Goal: Task Accomplishment & Management: Use online tool/utility

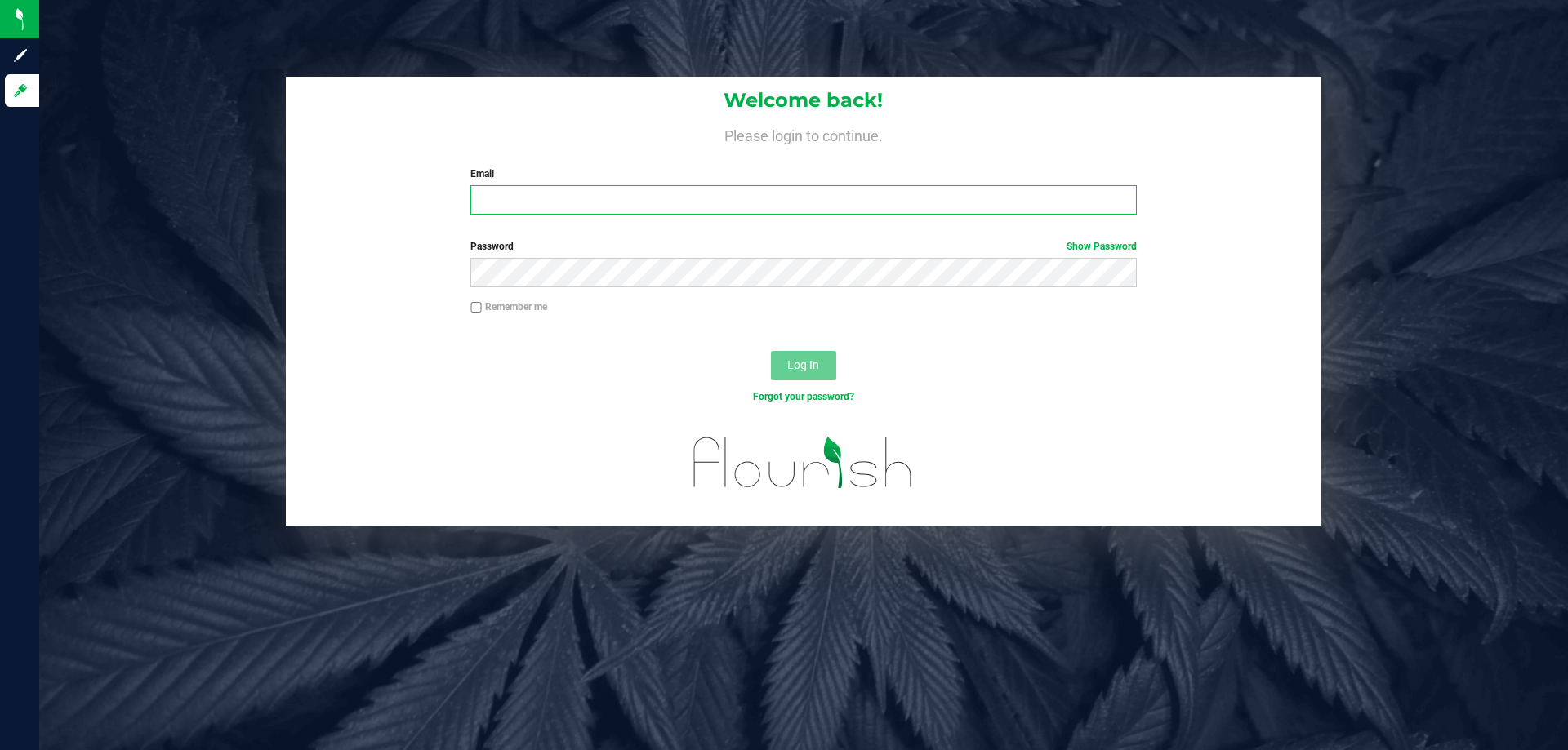
drag, startPoint x: 0, startPoint y: 0, endPoint x: 635, endPoint y: 193, distance: 663.7
click at [635, 193] on input "Email" at bounding box center [803, 199] width 666 height 30
type input "[EMAIL_ADDRESS][DOMAIN_NAME]"
click at [771, 351] on button "Log In" at bounding box center [804, 365] width 65 height 30
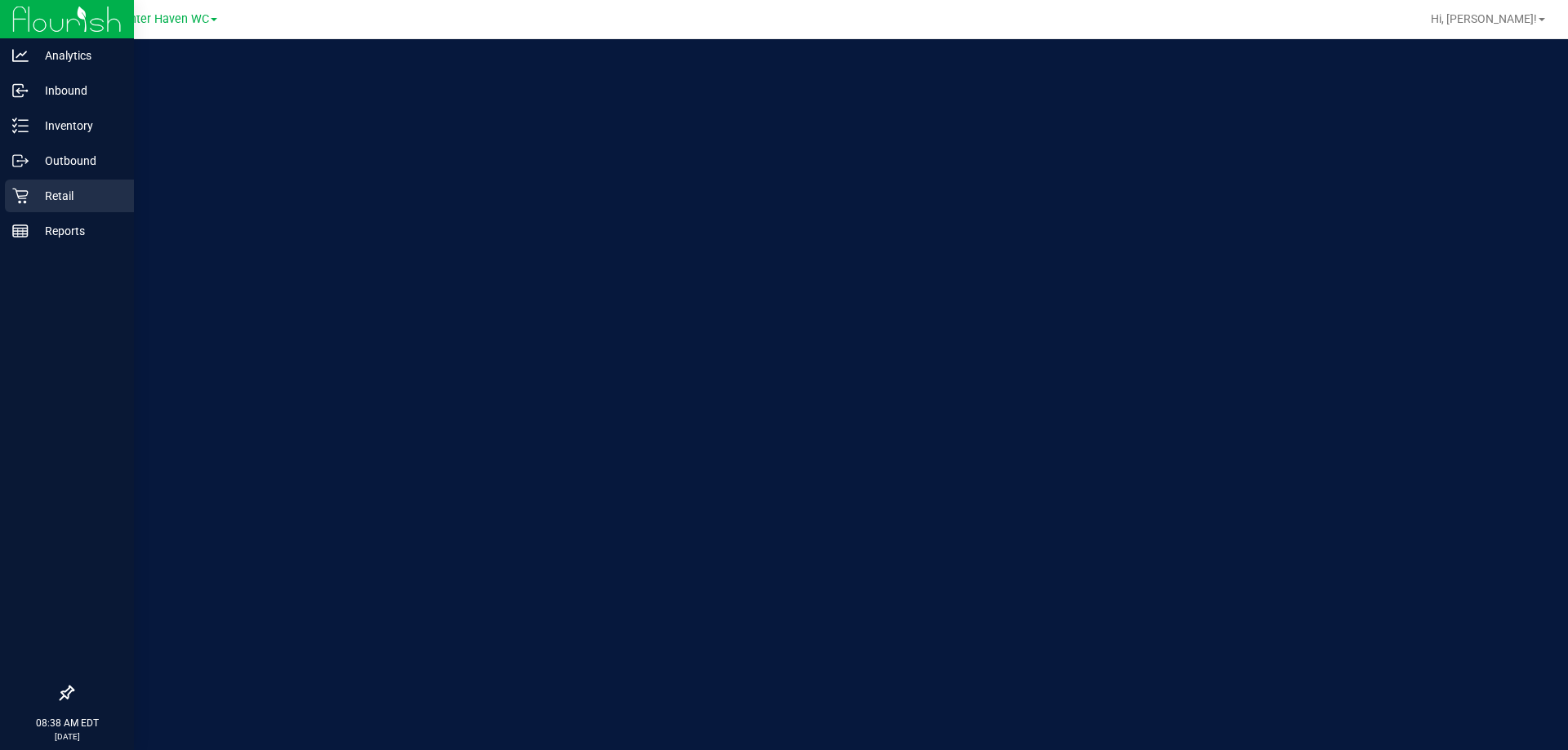
click at [35, 199] on p "Retail" at bounding box center [78, 196] width 98 height 19
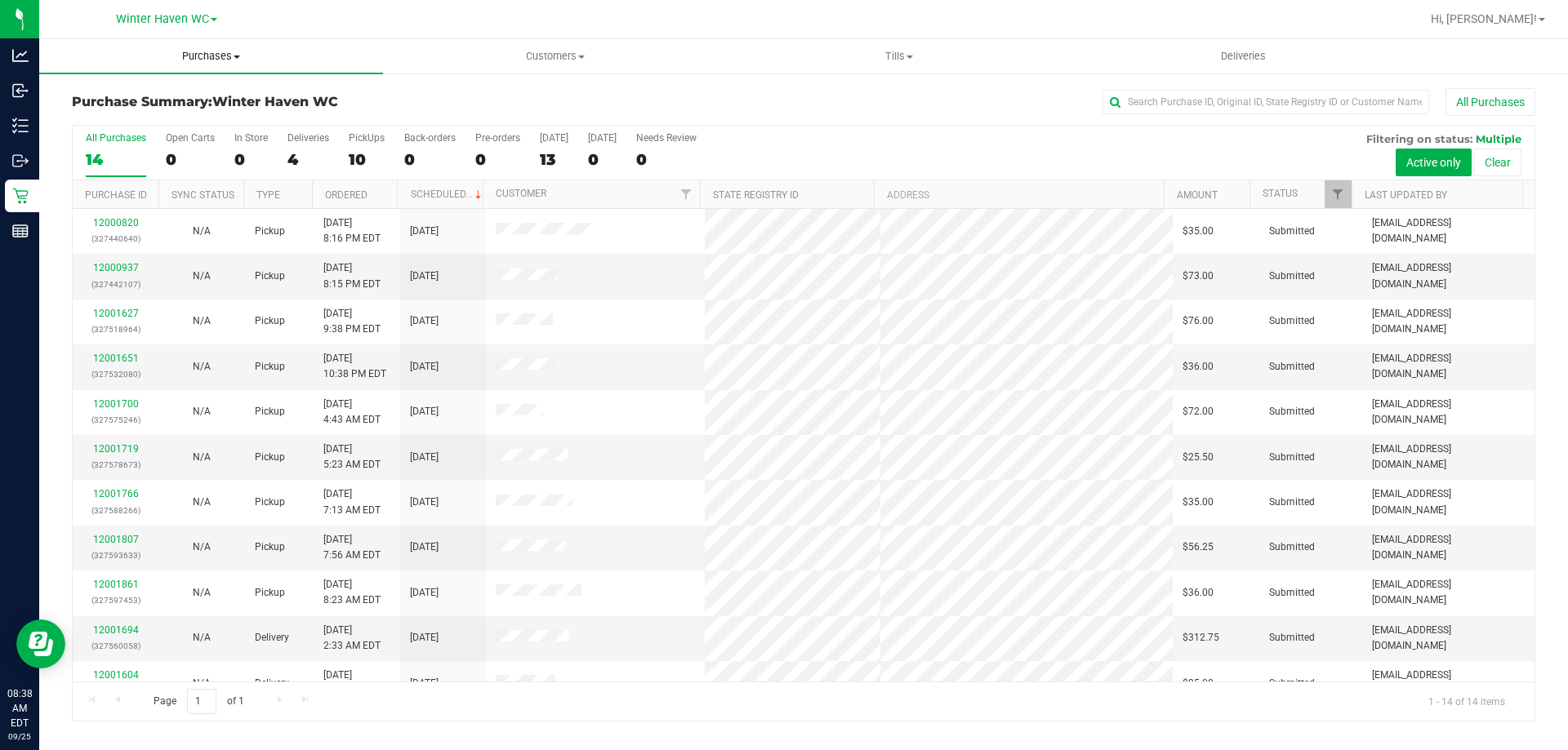
click at [224, 53] on span "Purchases" at bounding box center [211, 56] width 343 height 14
click at [209, 126] on li "Fulfillment" at bounding box center [211, 118] width 343 height 19
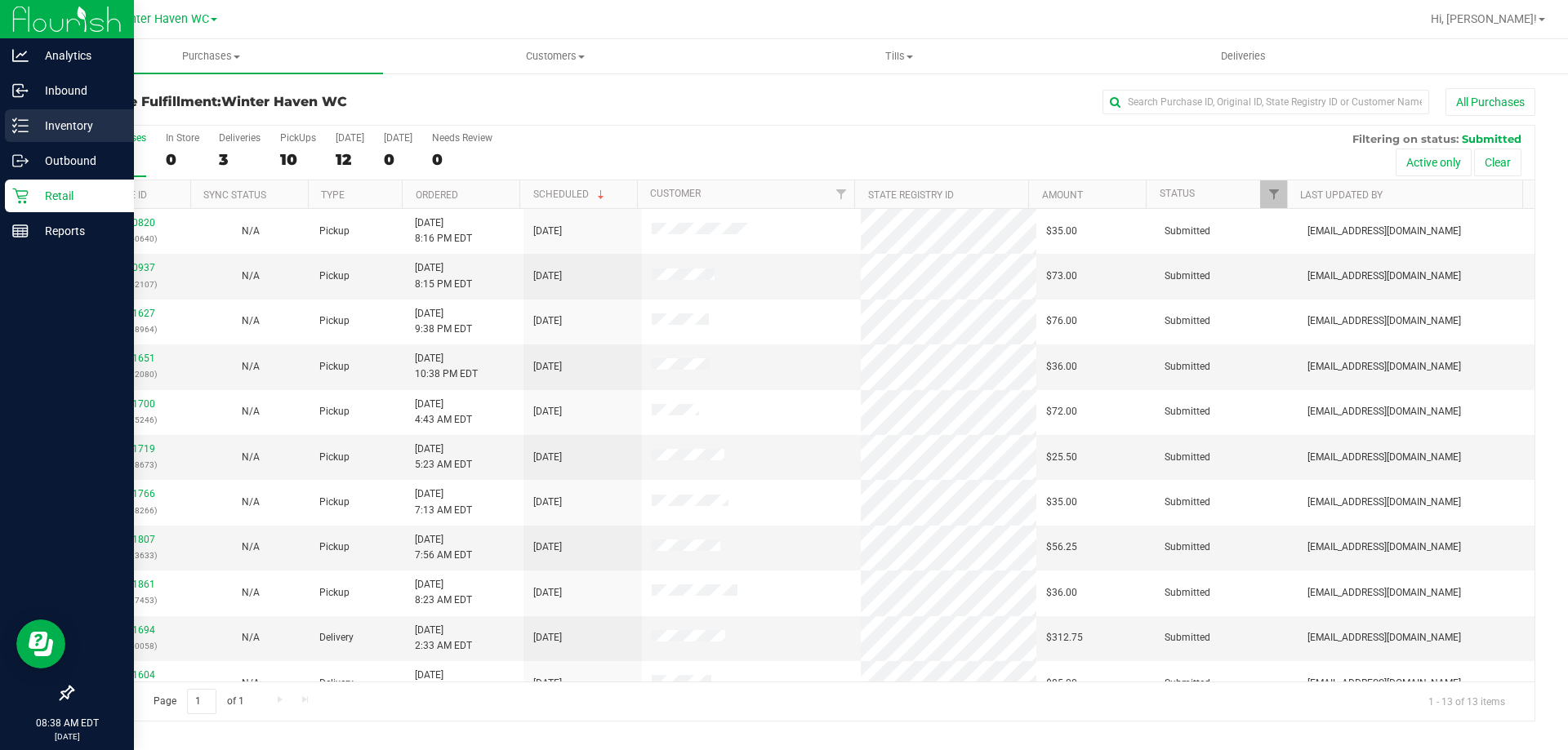
click at [35, 126] on p "Inventory" at bounding box center [78, 126] width 98 height 19
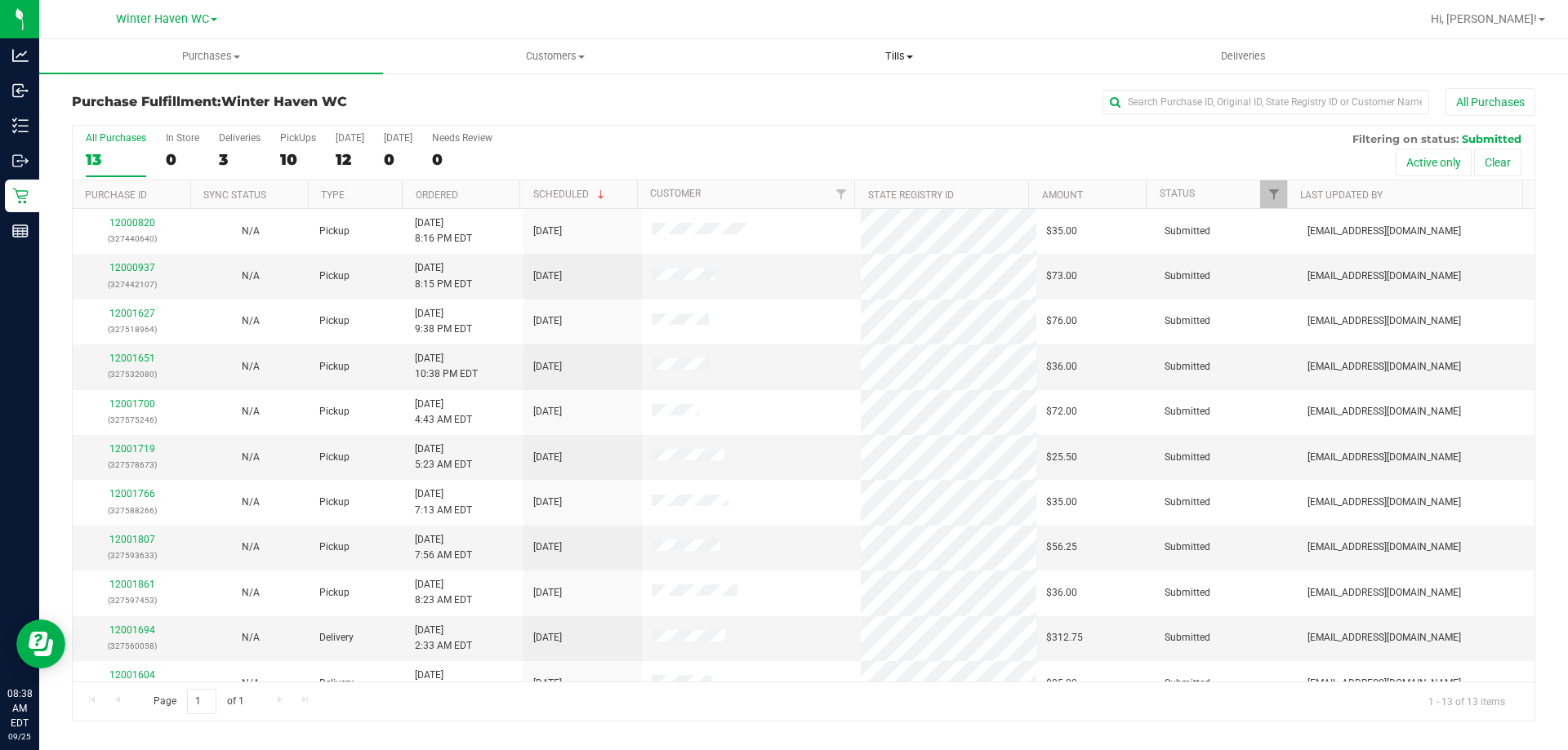
click at [893, 55] on span "Tills" at bounding box center [899, 56] width 342 height 14
click at [867, 90] on li "Manage tills" at bounding box center [899, 99] width 343 height 19
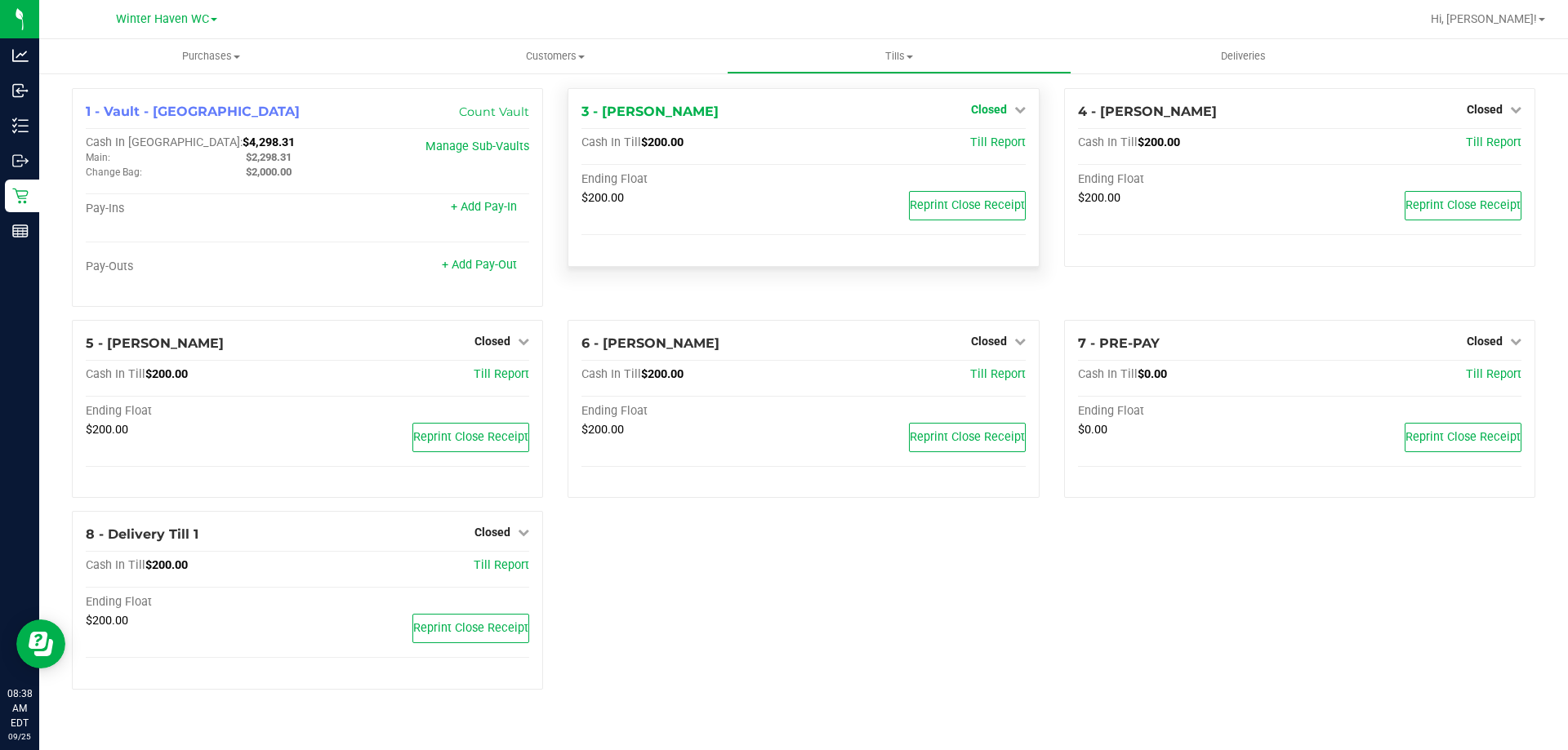
click at [993, 103] on span "Closed" at bounding box center [988, 109] width 35 height 13
click at [983, 140] on link "Open Till" at bounding box center [988, 144] width 43 height 13
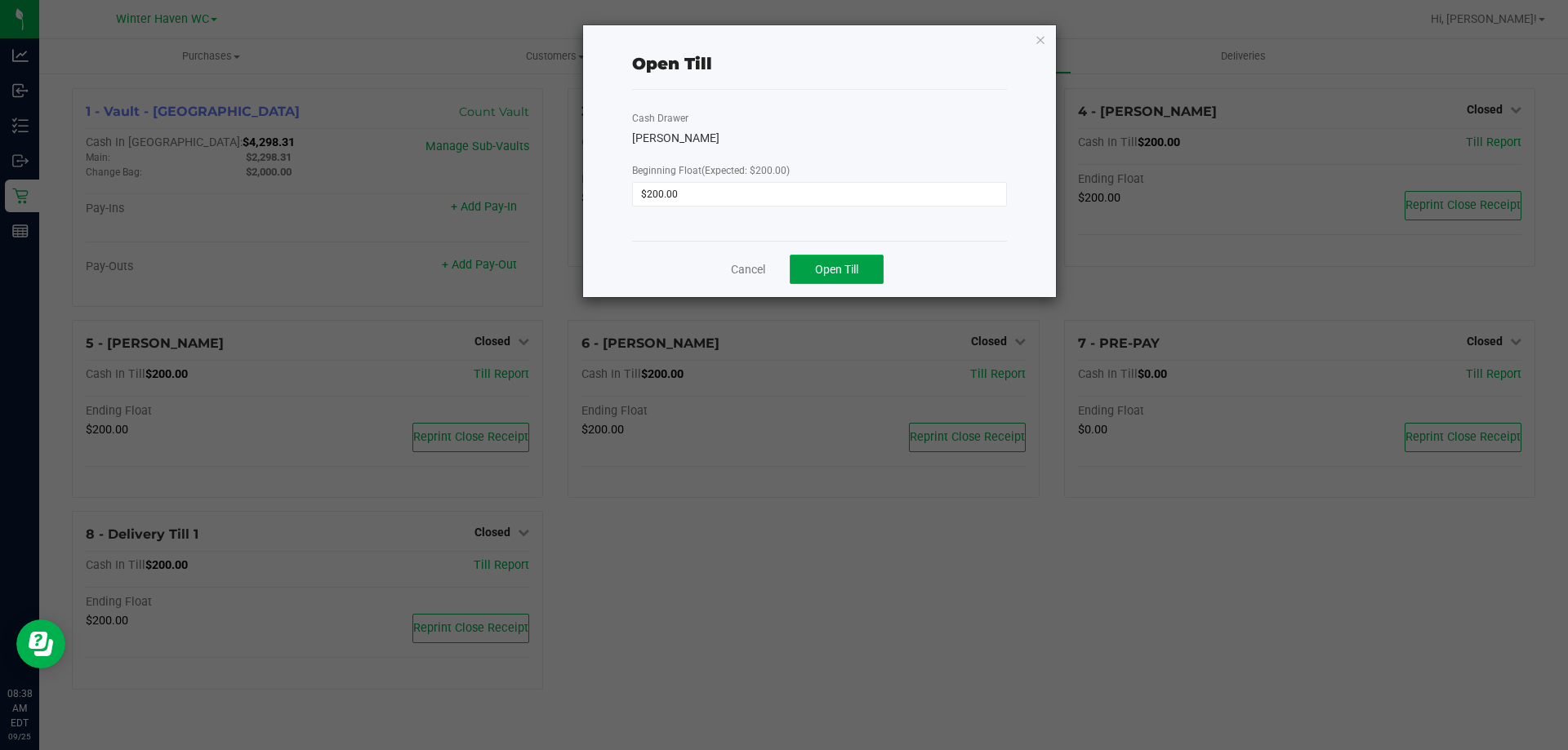
click at [831, 259] on button "Open Till" at bounding box center [836, 270] width 94 height 30
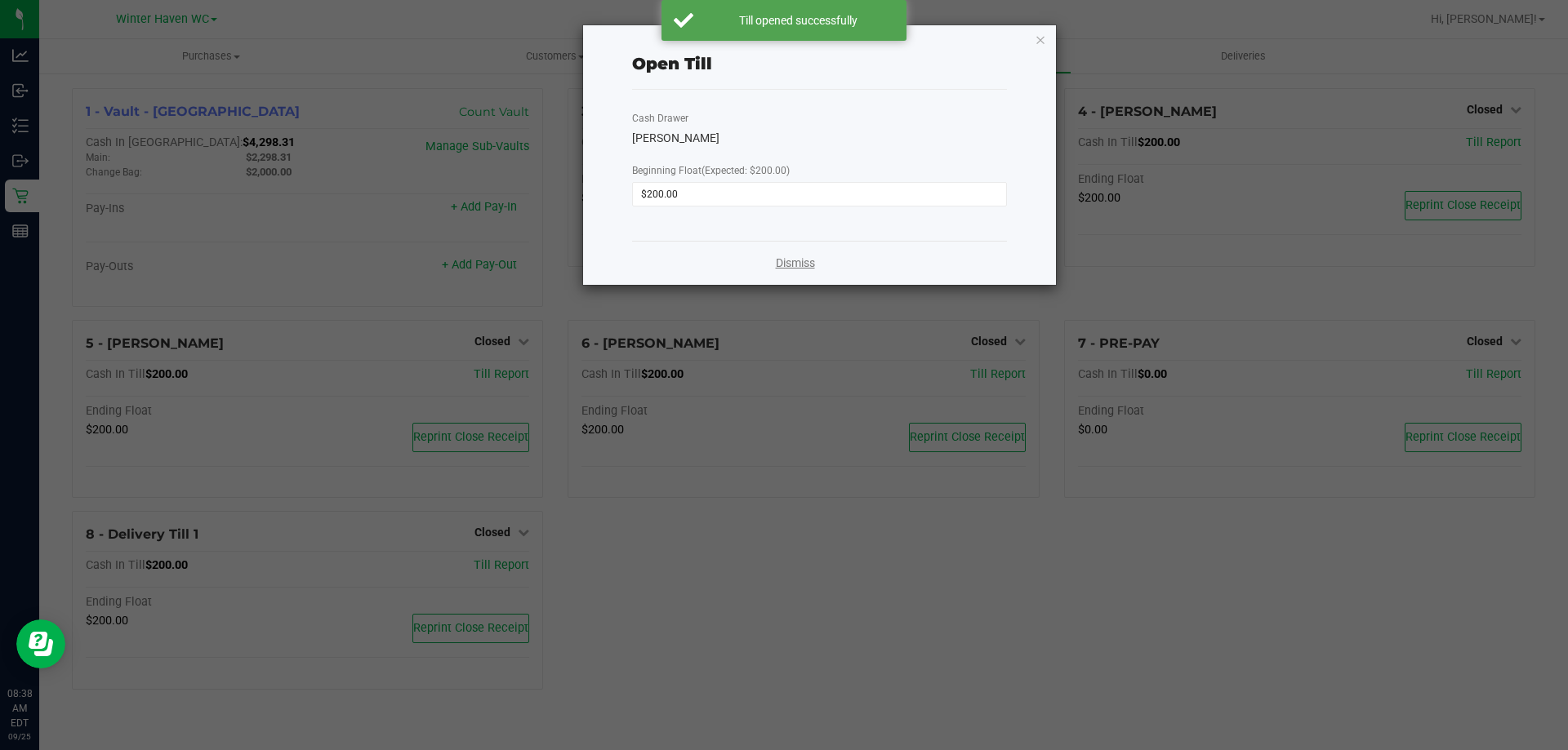
click at [776, 257] on link "Dismiss" at bounding box center [795, 264] width 39 height 17
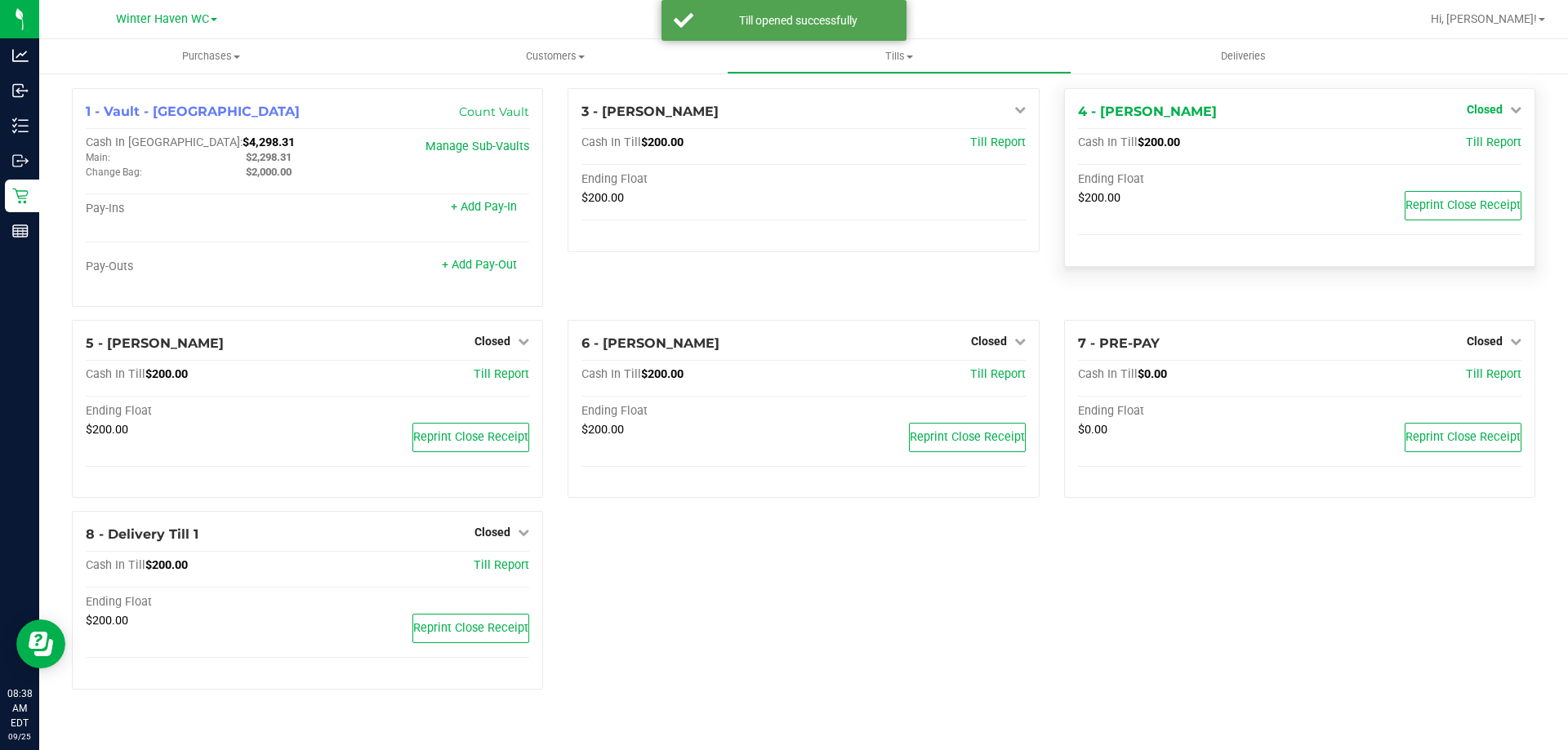
click at [1502, 109] on span "Closed" at bounding box center [1484, 109] width 35 height 13
click at [1498, 149] on link "Open Till" at bounding box center [1484, 144] width 43 height 13
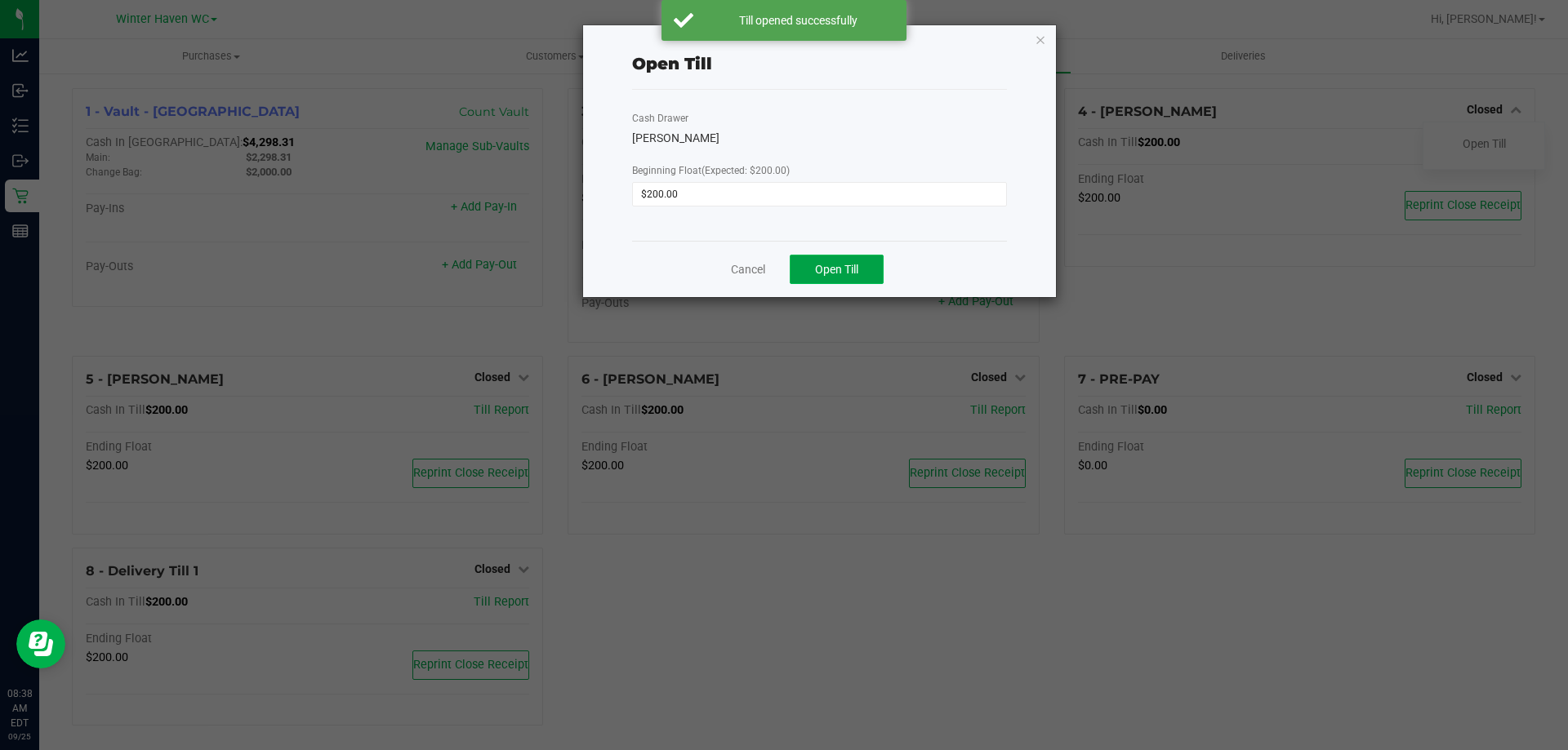
click at [840, 264] on span "Open Till" at bounding box center [836, 270] width 43 height 13
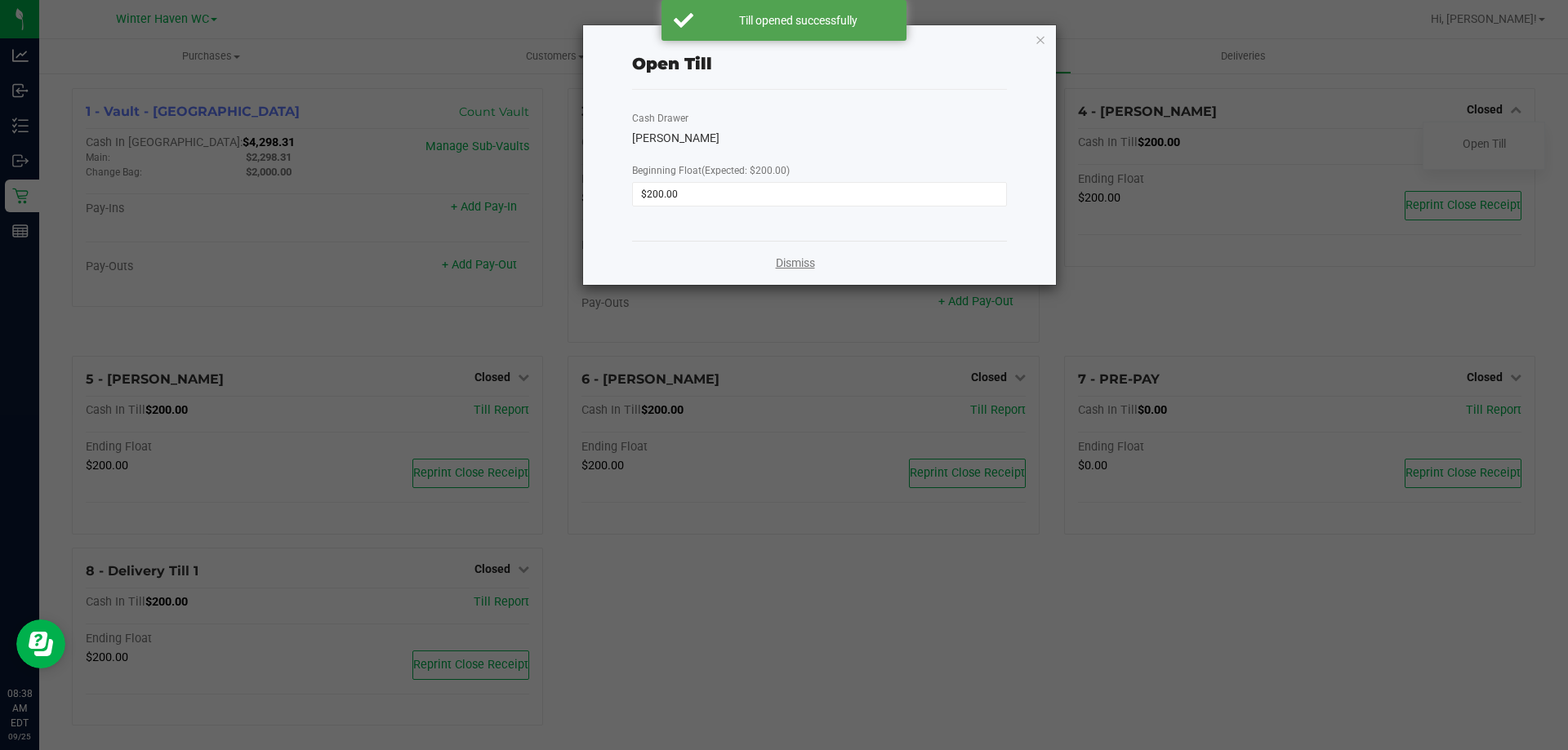
click at [781, 262] on link "Dismiss" at bounding box center [795, 264] width 39 height 17
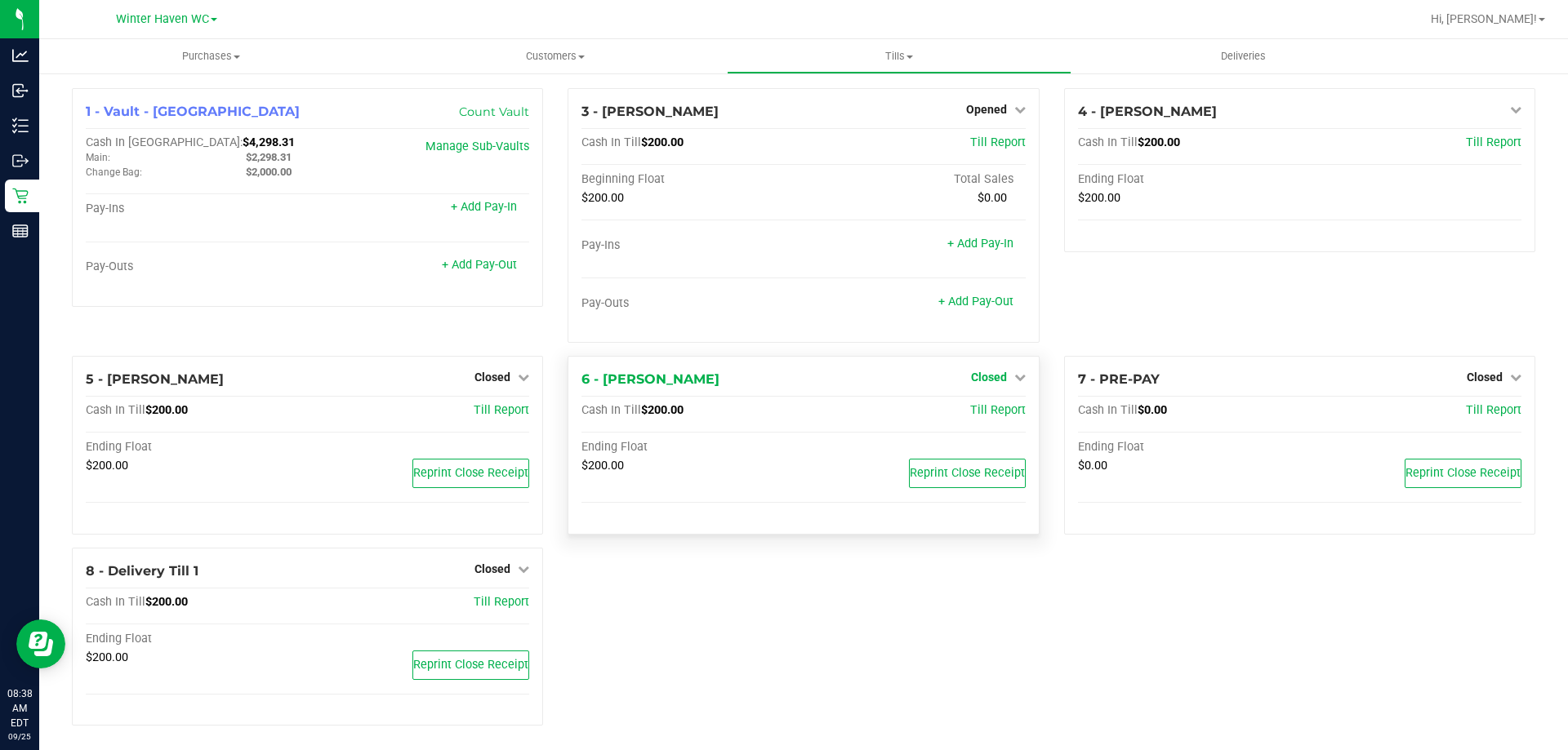
click at [997, 375] on span "Closed" at bounding box center [988, 378] width 35 height 13
click at [992, 409] on link "Open Till" at bounding box center [988, 411] width 43 height 13
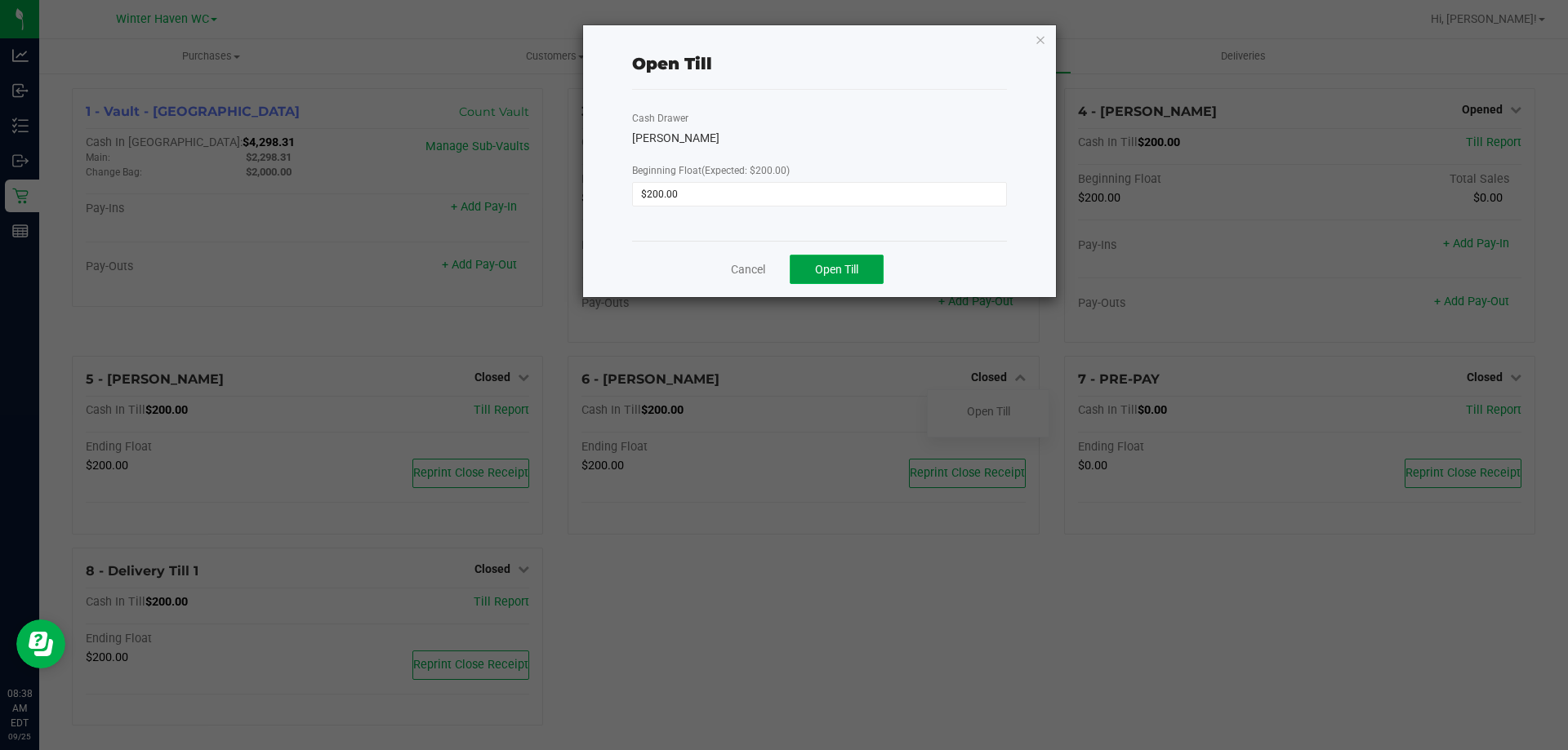
click at [863, 270] on button "Open Till" at bounding box center [836, 270] width 94 height 30
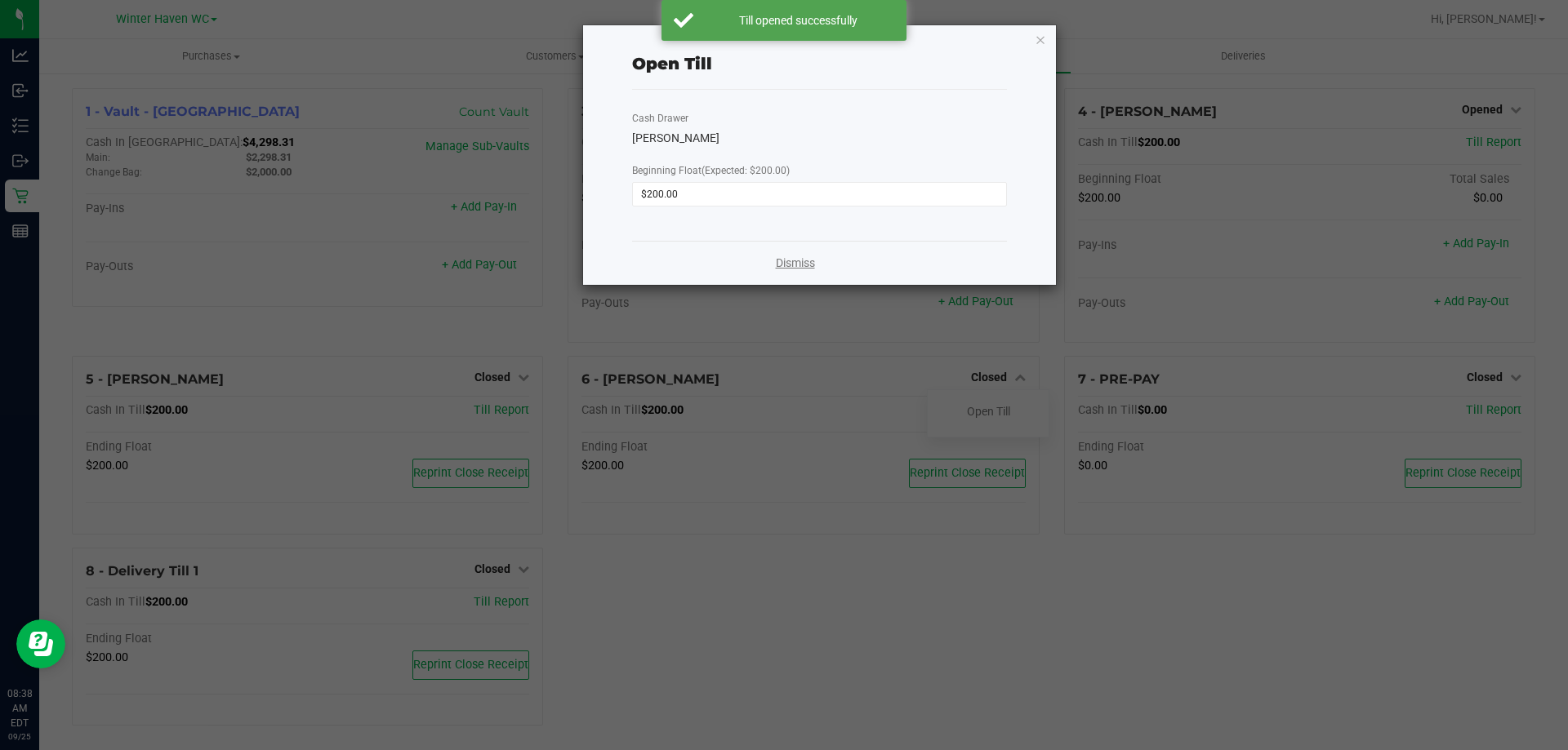
click at [815, 264] on link "Dismiss" at bounding box center [795, 264] width 39 height 17
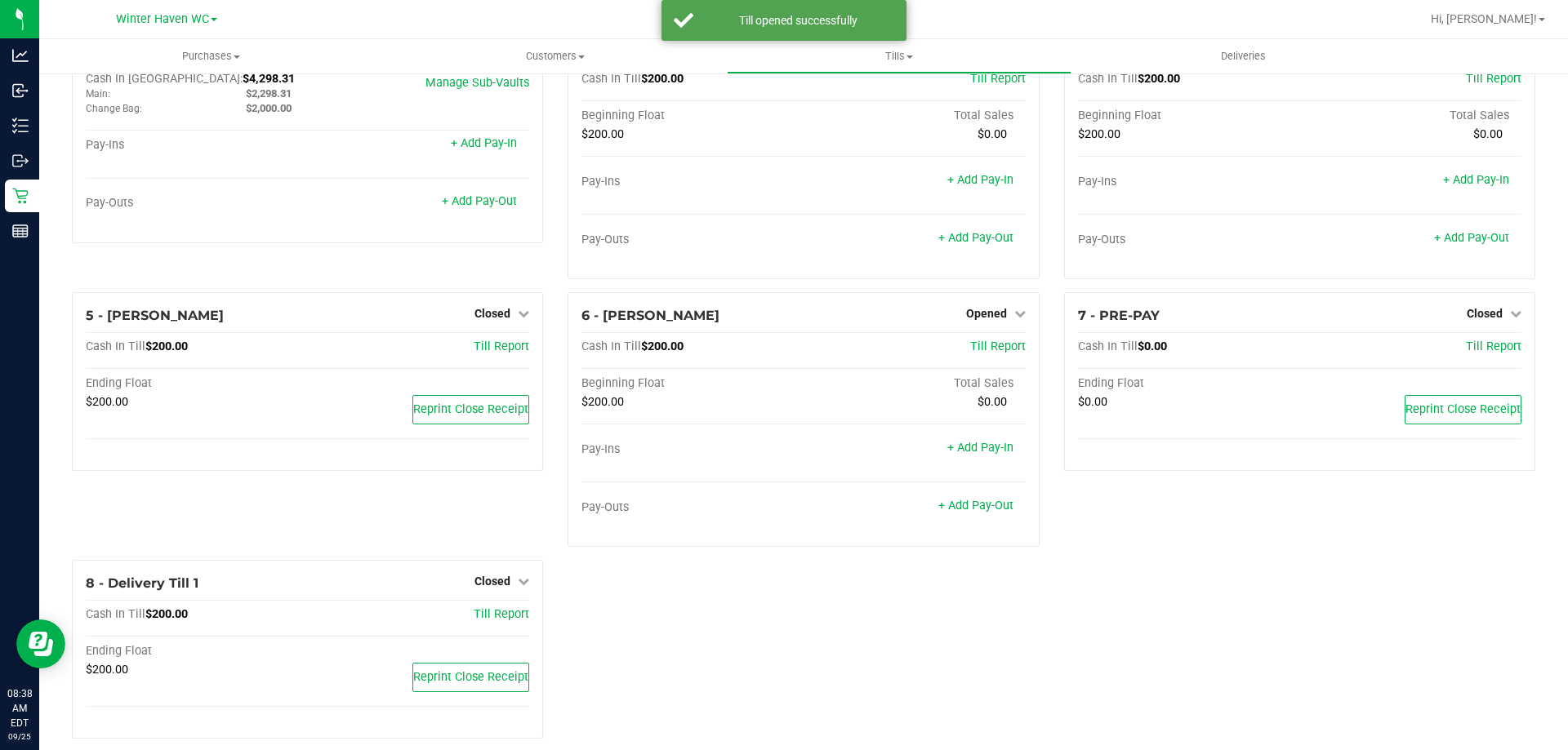
scroll to position [82, 0]
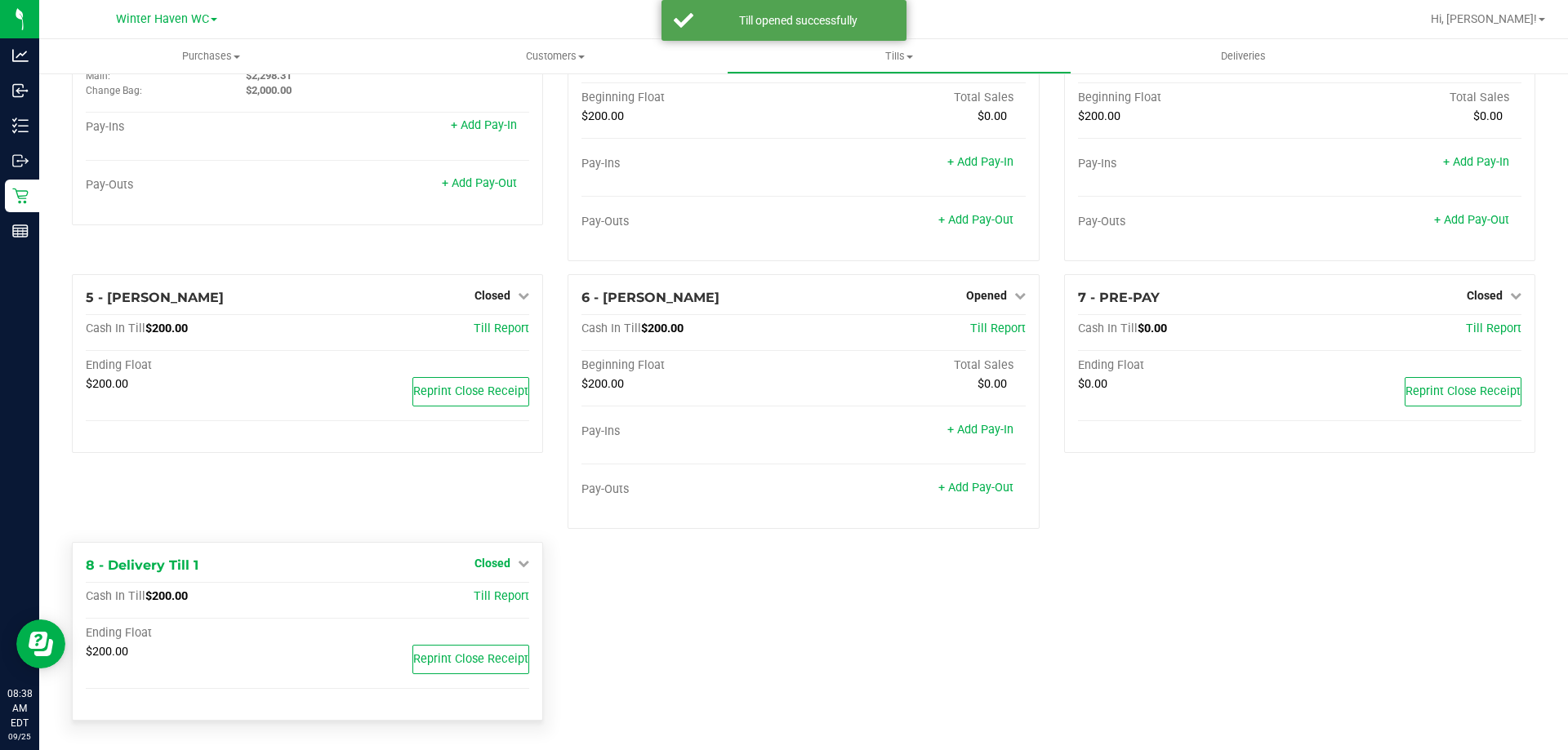
click at [501, 565] on span "Closed" at bounding box center [492, 564] width 35 height 13
click at [497, 606] on div "Open Till" at bounding box center [492, 598] width 121 height 20
click at [497, 598] on link "Open Till" at bounding box center [491, 598] width 43 height 13
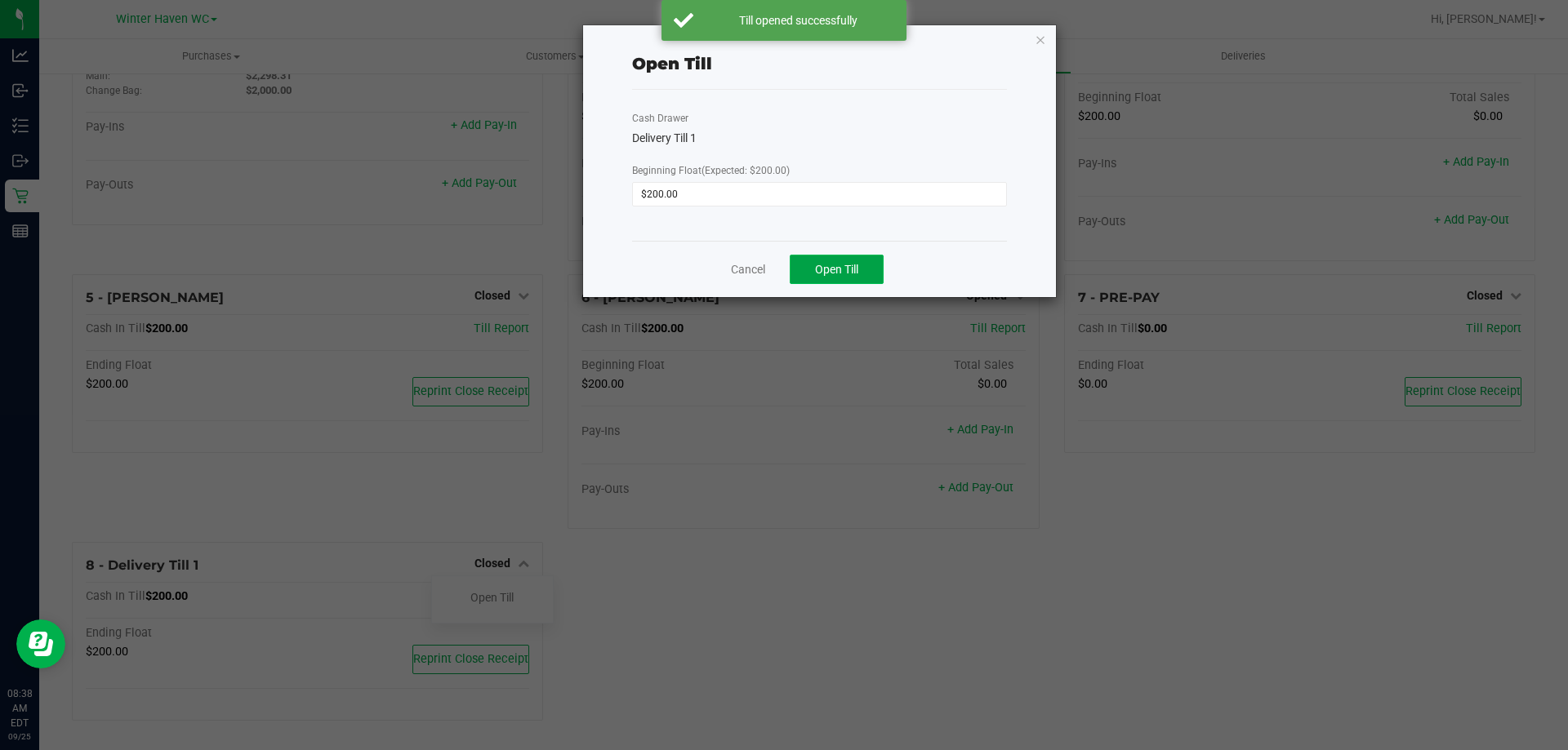
click at [819, 261] on button "Open Till" at bounding box center [836, 270] width 94 height 30
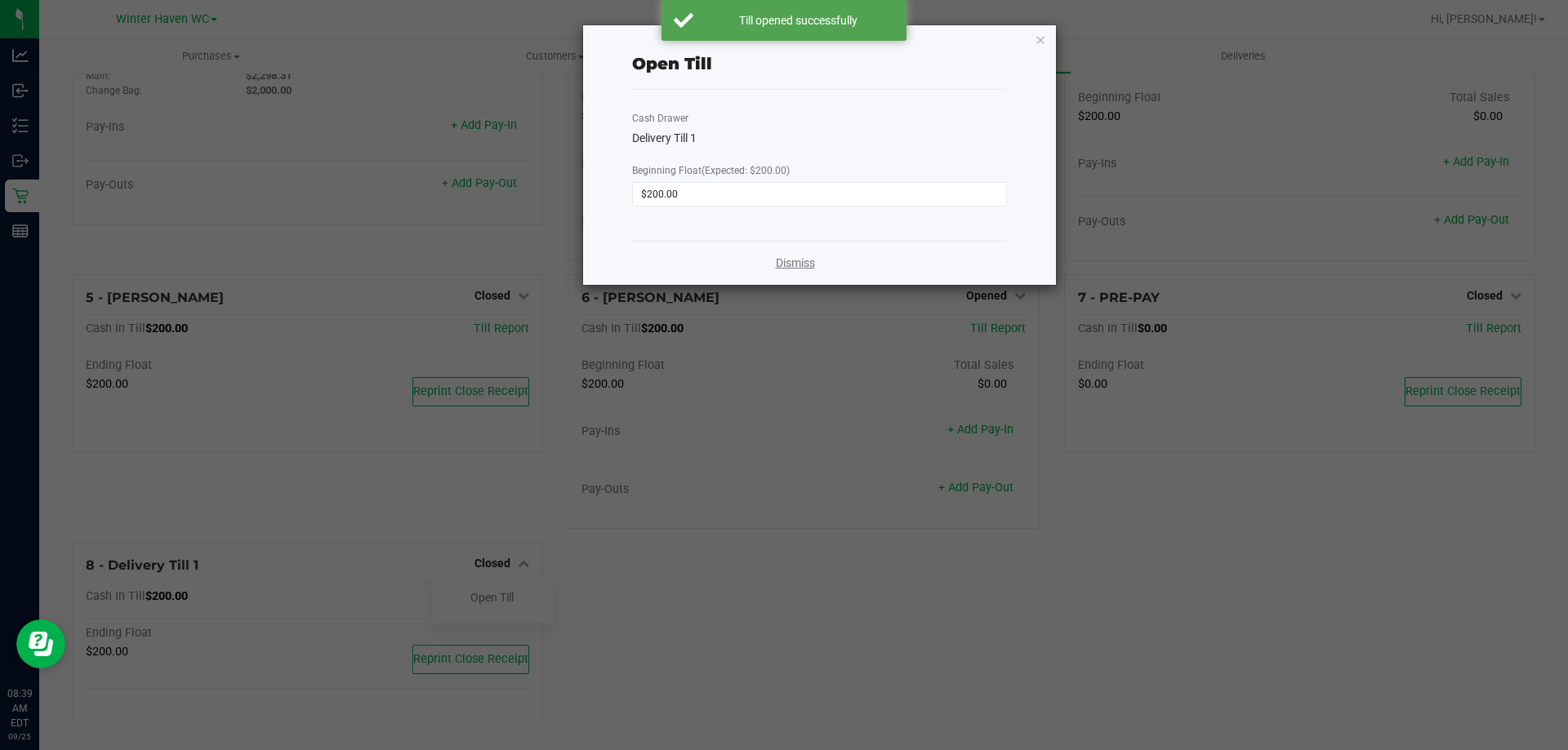
click at [784, 260] on link "Dismiss" at bounding box center [795, 264] width 39 height 17
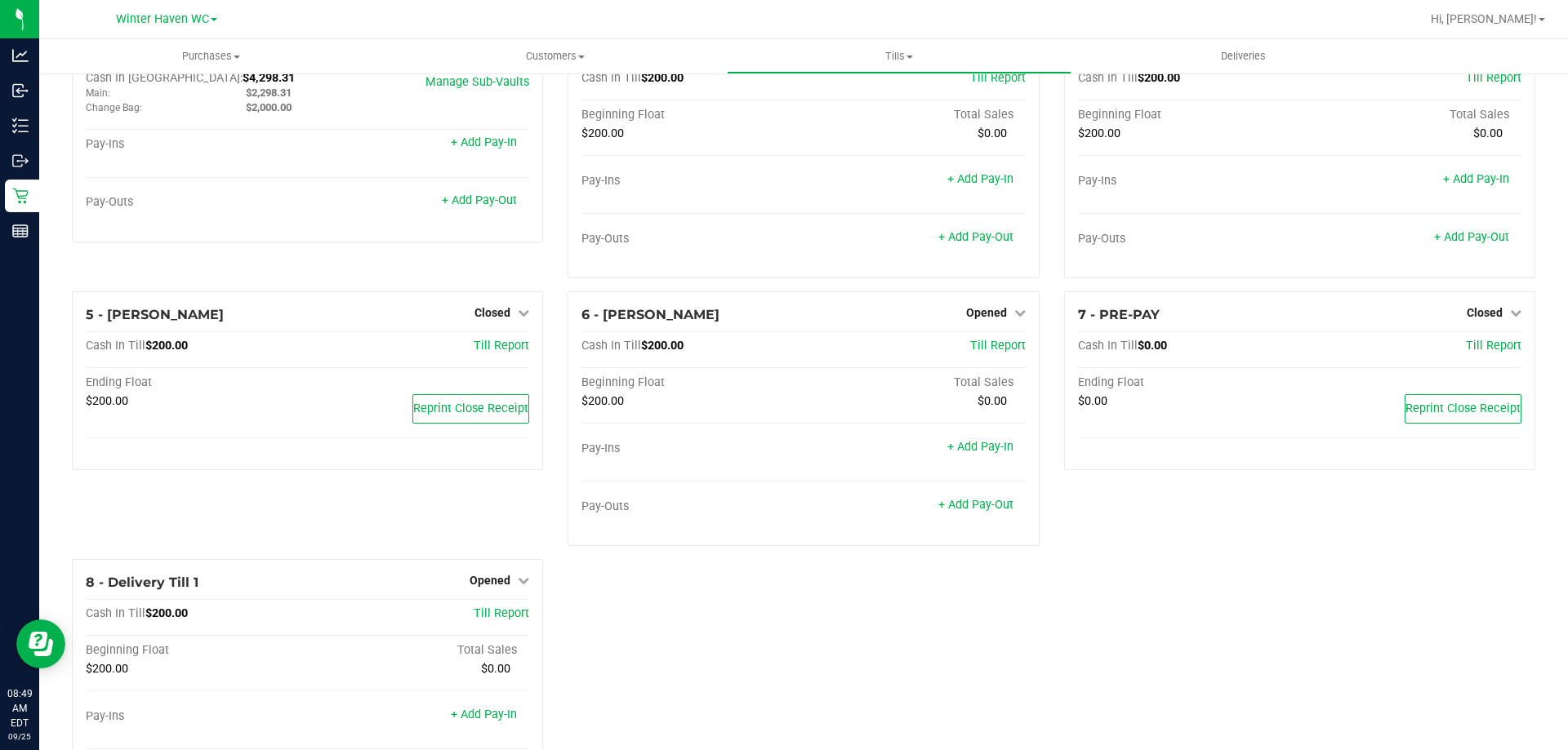
scroll to position [0, 0]
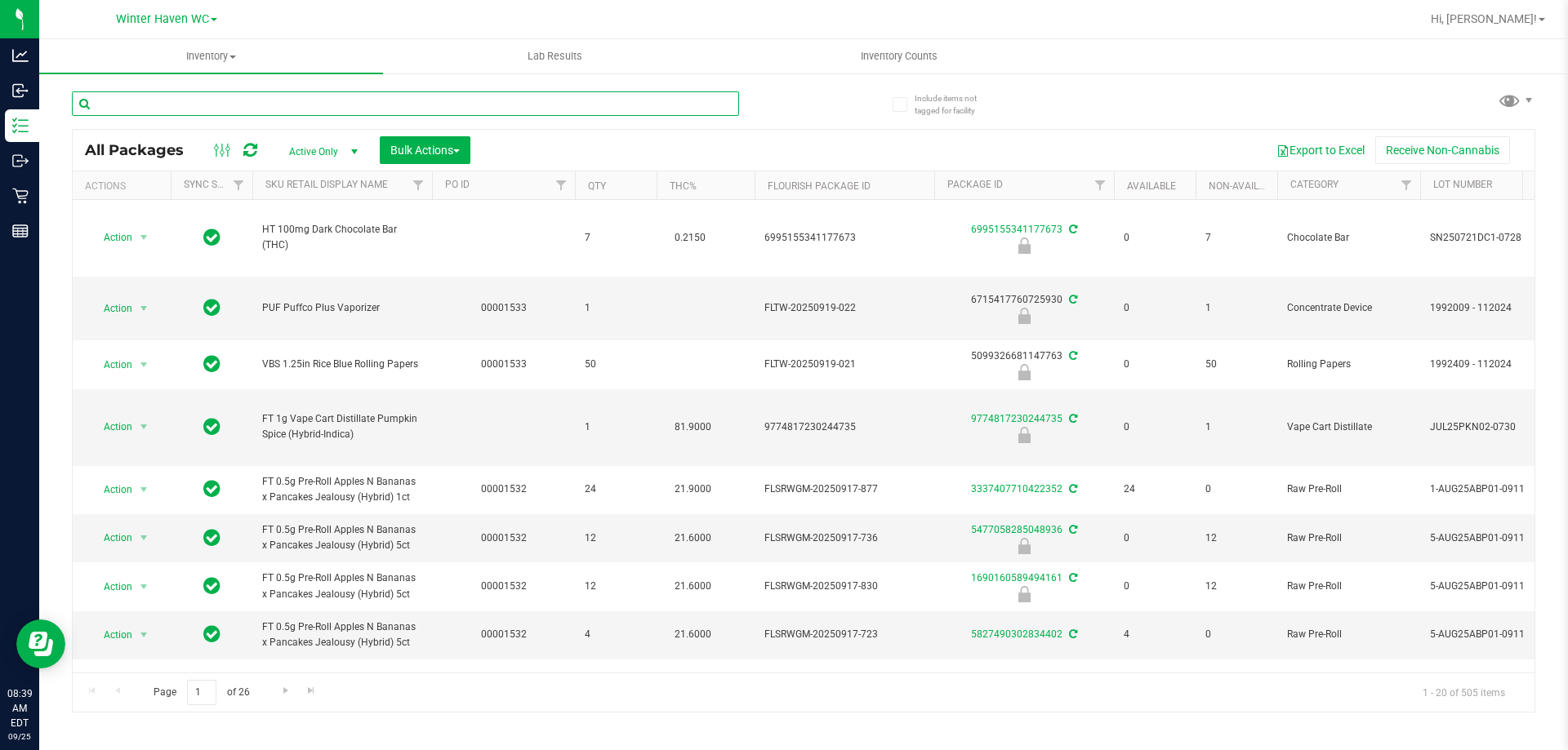
click at [313, 99] on input "text" at bounding box center [406, 104] width 667 height 25
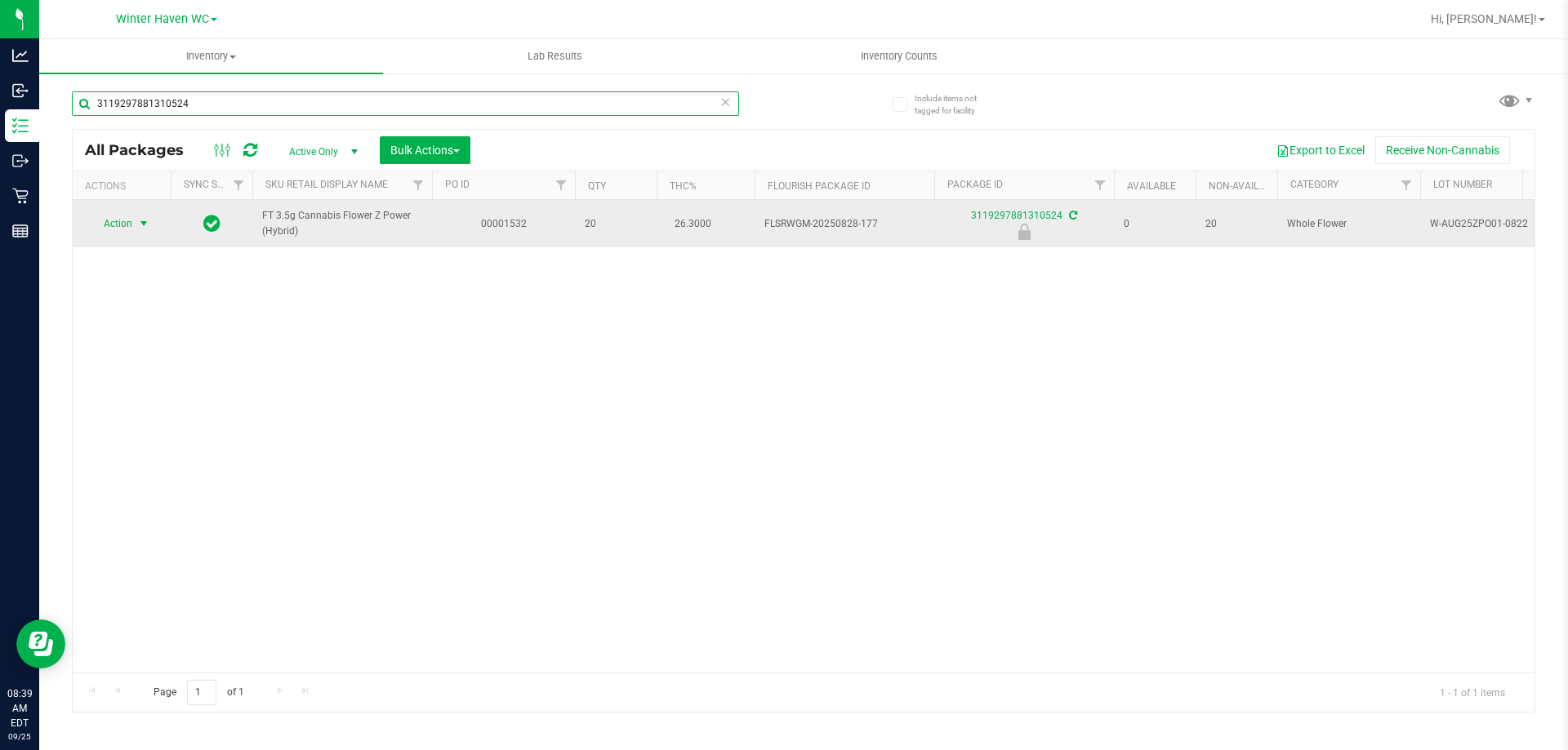
type input "3119297881310524"
click at [136, 221] on span "select" at bounding box center [144, 223] width 20 height 23
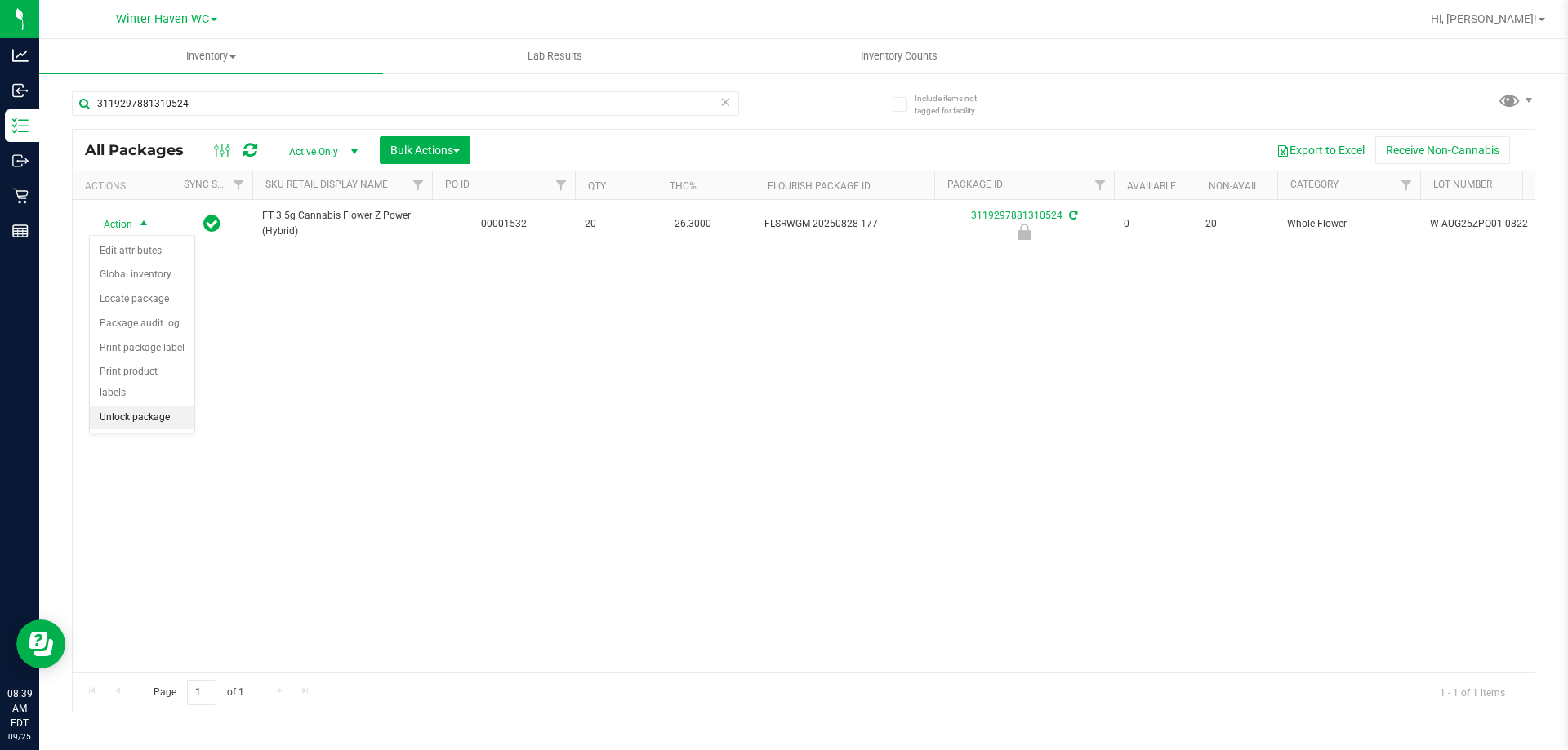
click at [168, 406] on li "Unlock package" at bounding box center [142, 418] width 105 height 25
